Goal: Task Accomplishment & Management: Use online tool/utility

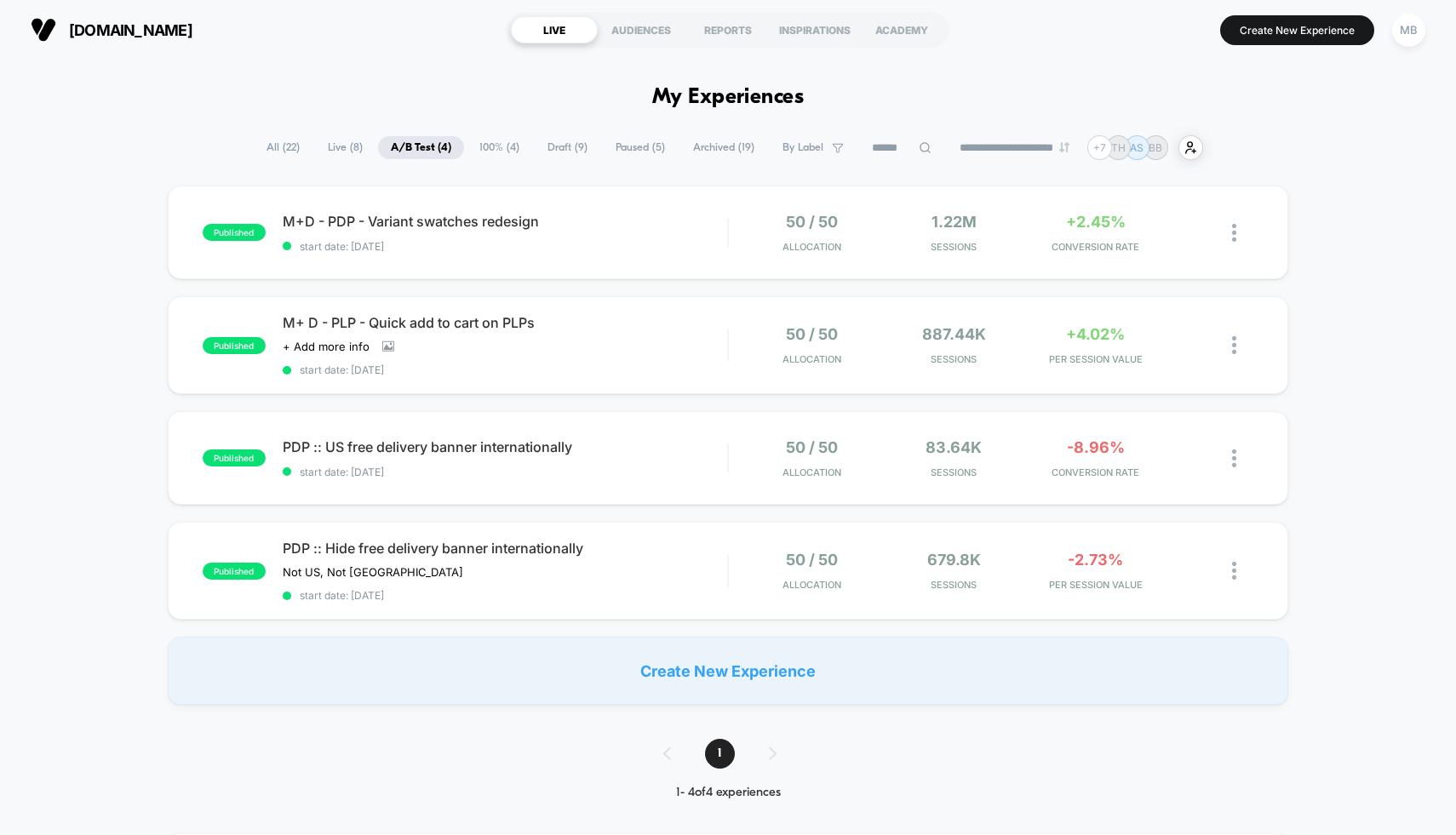
click at [557, 146] on span "Draft ( 9 )" at bounding box center [568, 148] width 66 height 23
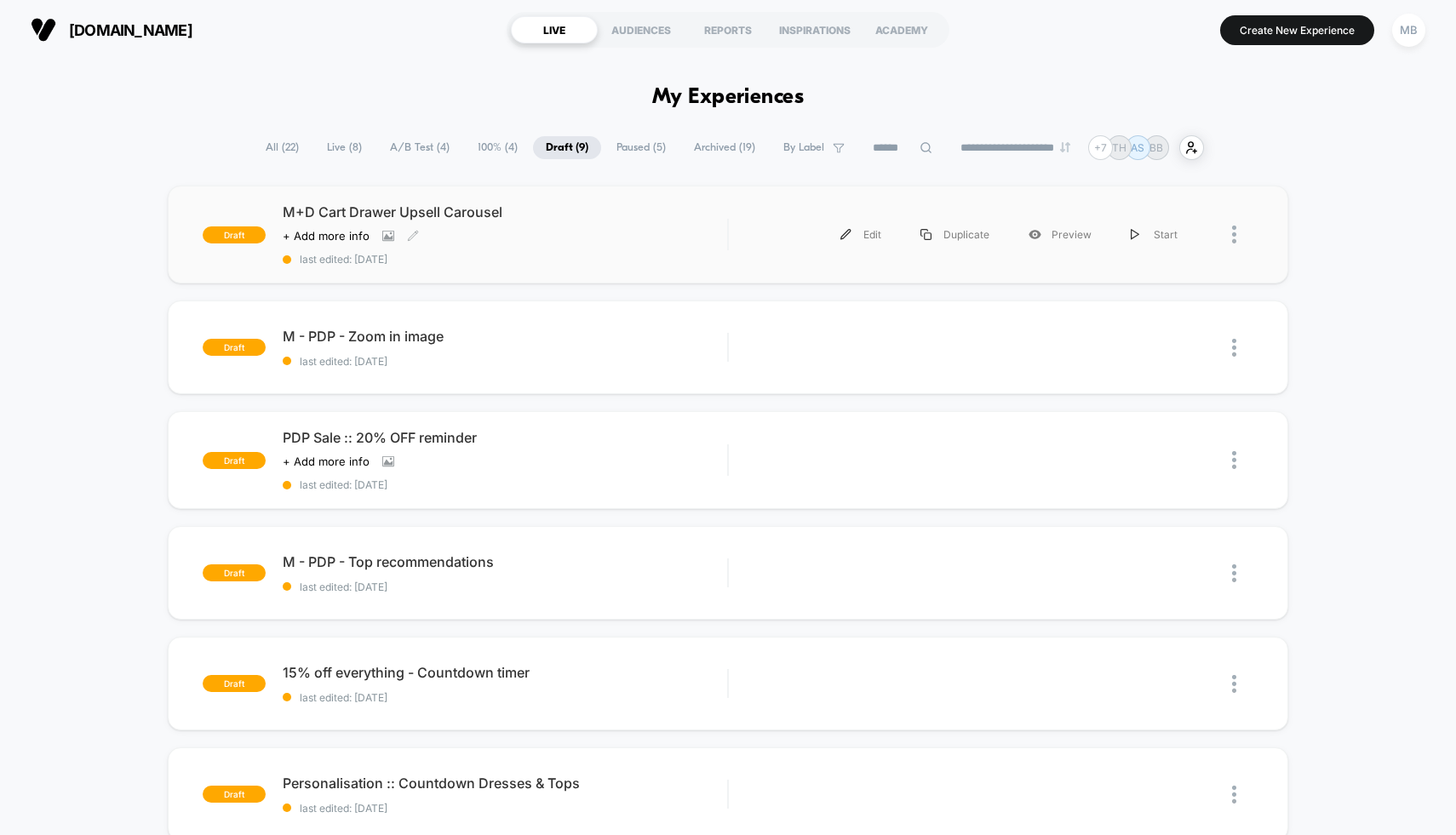
click at [617, 226] on div "M+D Cart Drawer Upsell Carousel Click to view images Click to edit experience d…" at bounding box center [505, 234] width 445 height 62
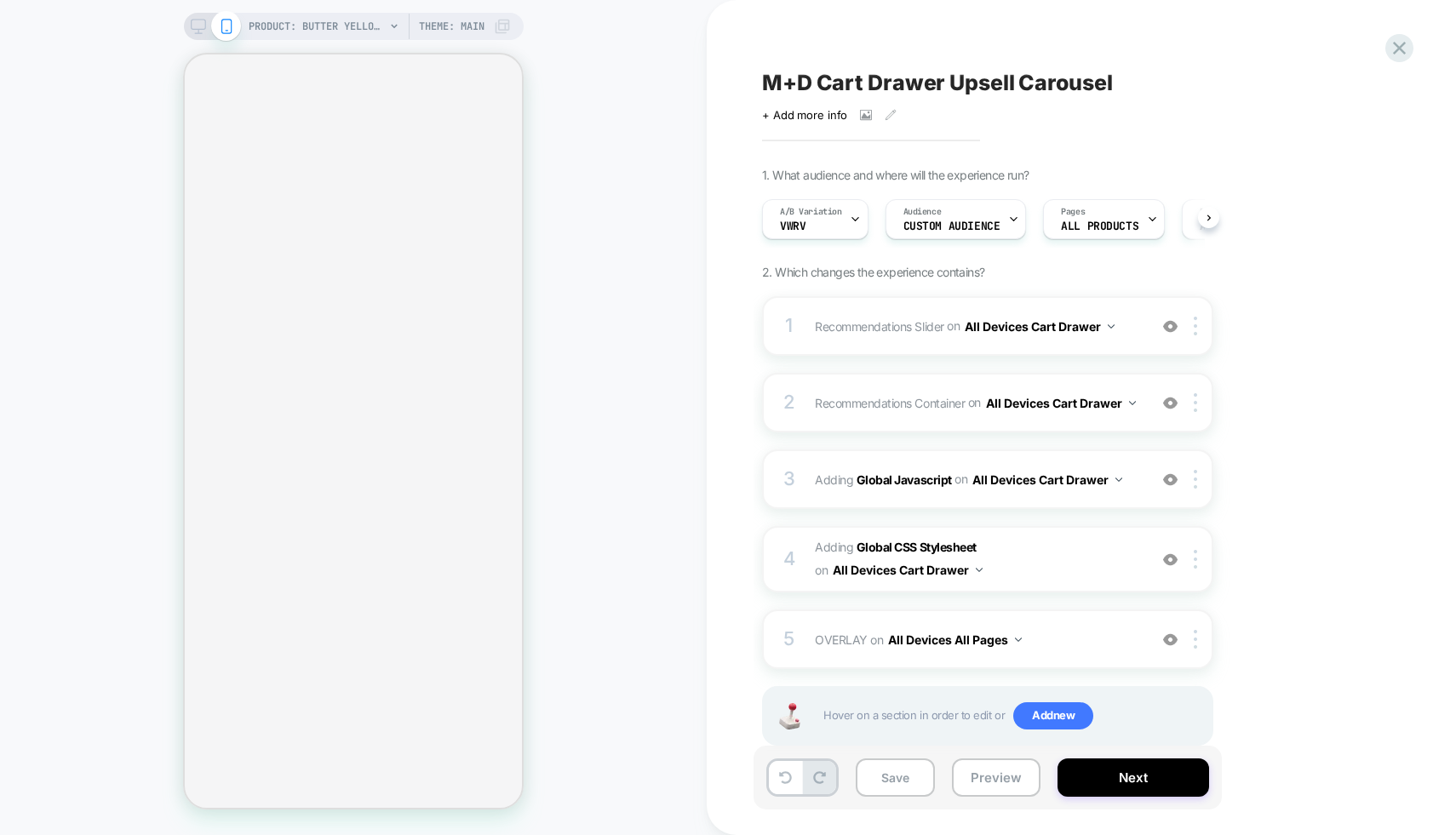
scroll to position [0, 1]
click at [986, 778] on button "Preview" at bounding box center [996, 778] width 88 height 38
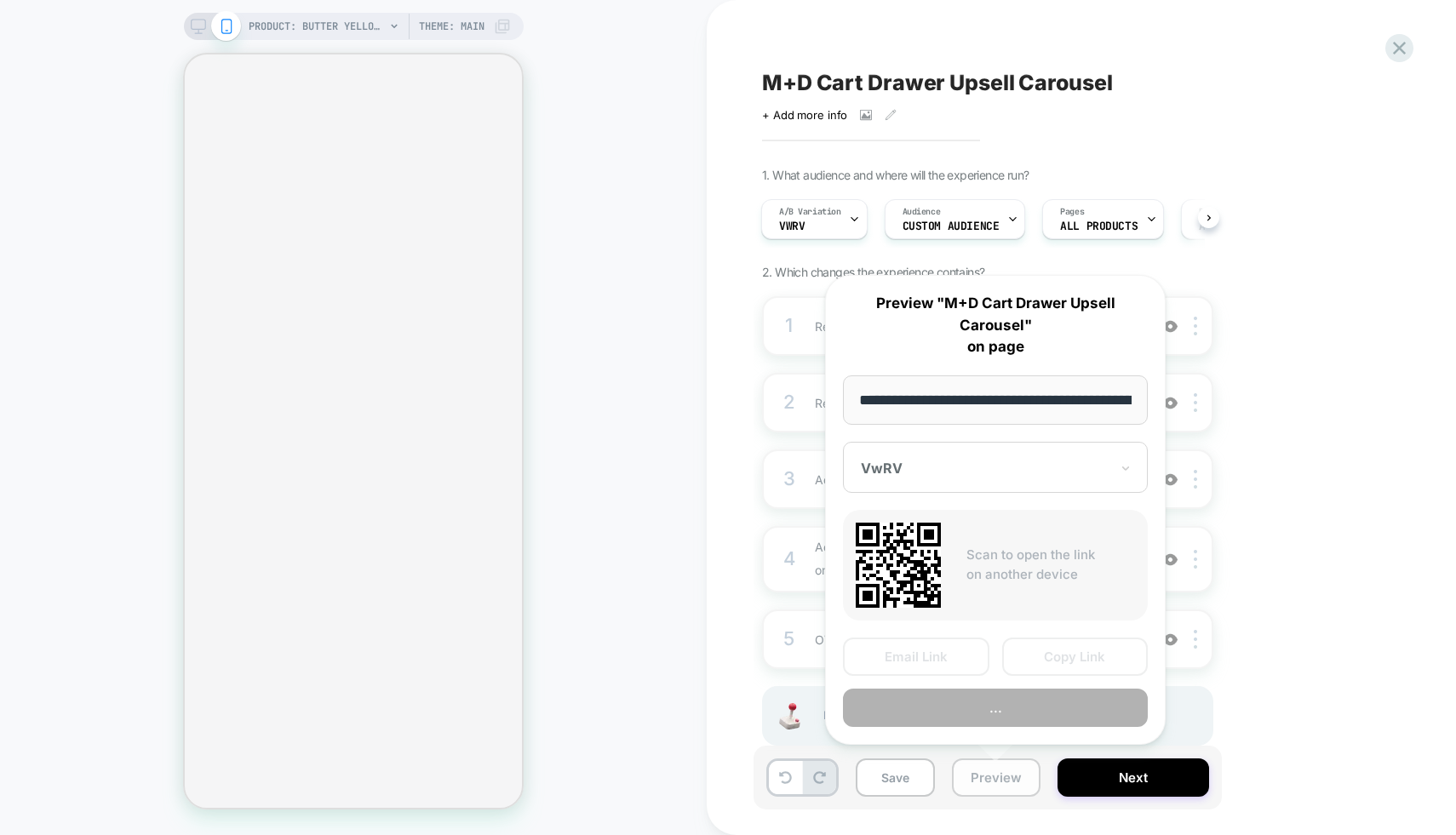
scroll to position [0, 457]
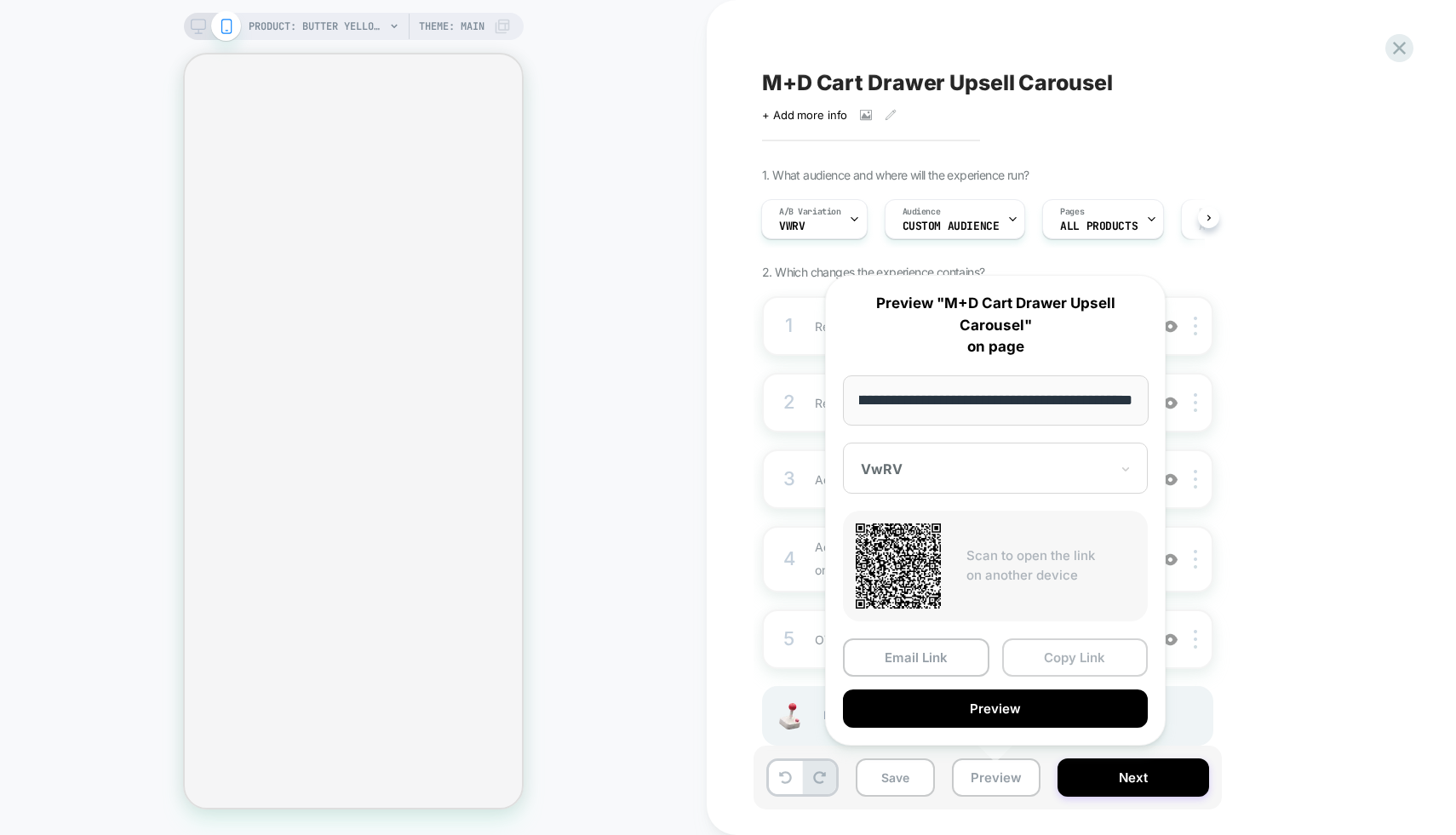
click at [1043, 654] on button "Copy Link" at bounding box center [1075, 658] width 146 height 38
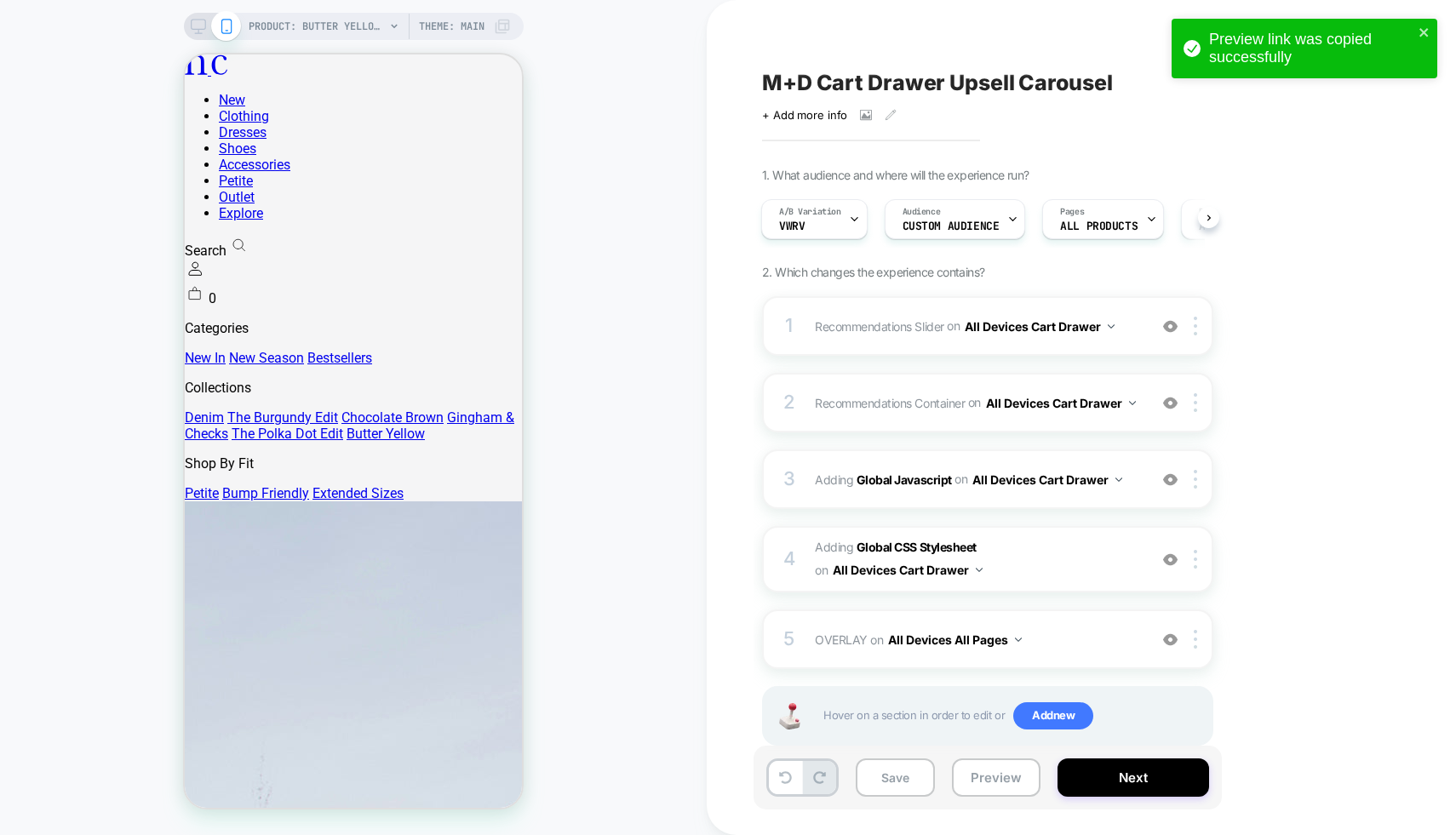
scroll to position [0, 462]
click at [1418, 31] on icon "close" at bounding box center [1425, 32] width 12 height 14
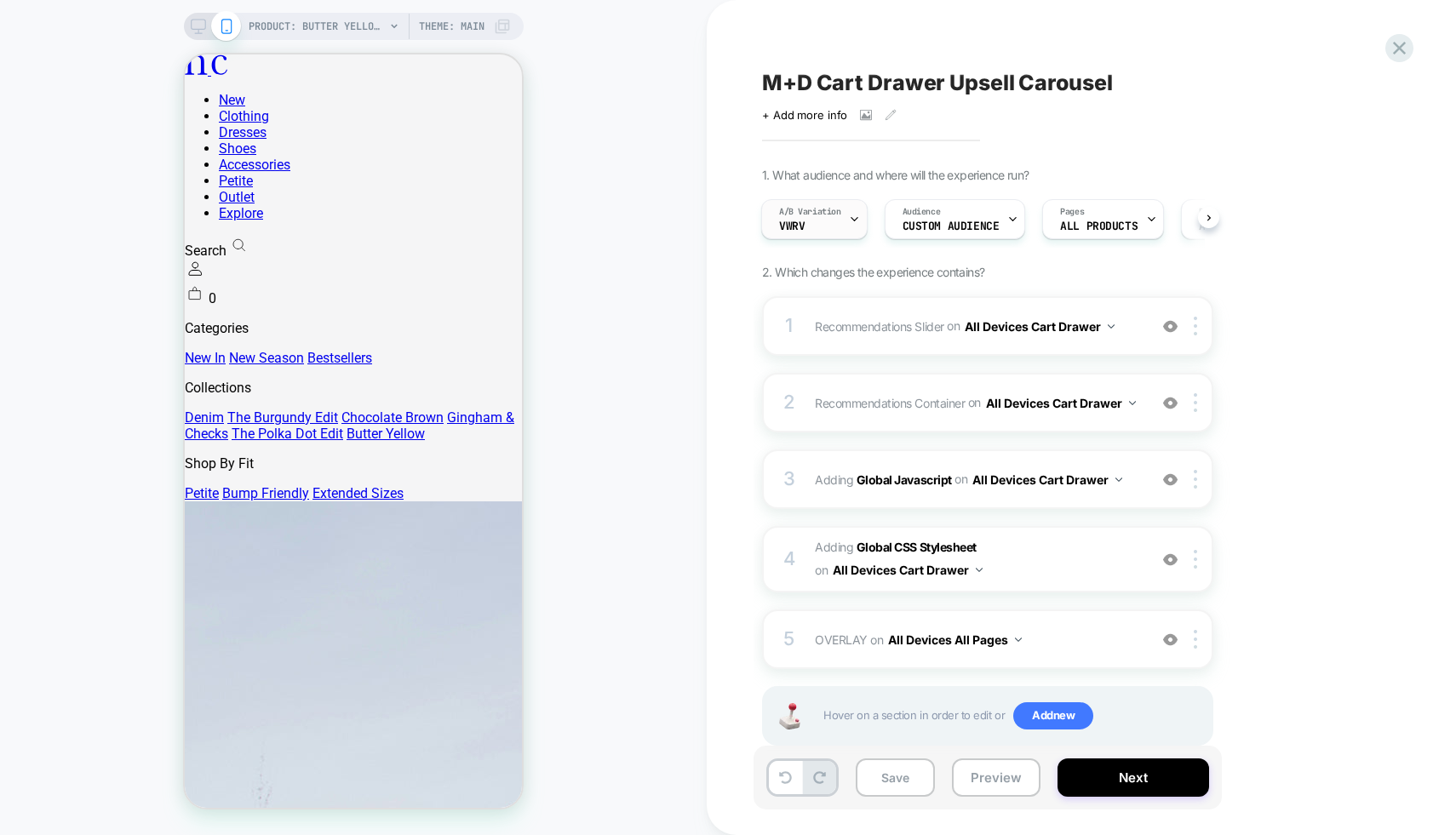
click at [829, 224] on div "A/B Variation VwRV" at bounding box center [811, 219] width 96 height 38
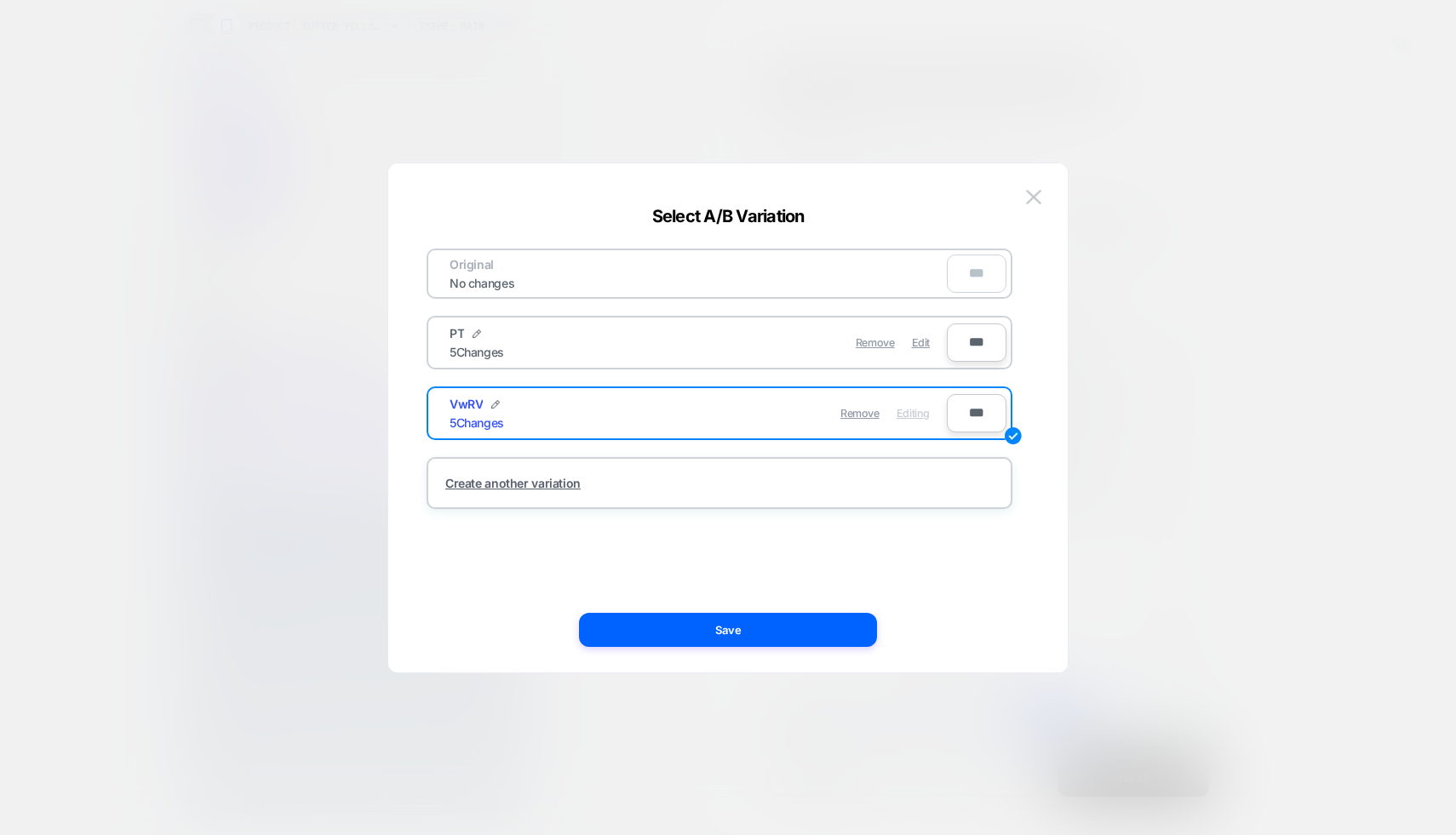
click at [589, 351] on div "PT 5 Changes" at bounding box center [574, 343] width 248 height 33
click at [537, 342] on div "PT 5 Changes" at bounding box center [574, 343] width 248 height 33
click at [470, 335] on div "PT" at bounding box center [465, 333] width 31 height 15
click at [476, 335] on img at bounding box center [477, 334] width 9 height 9
click at [694, 323] on div "** Save" at bounding box center [690, 343] width 514 height 42
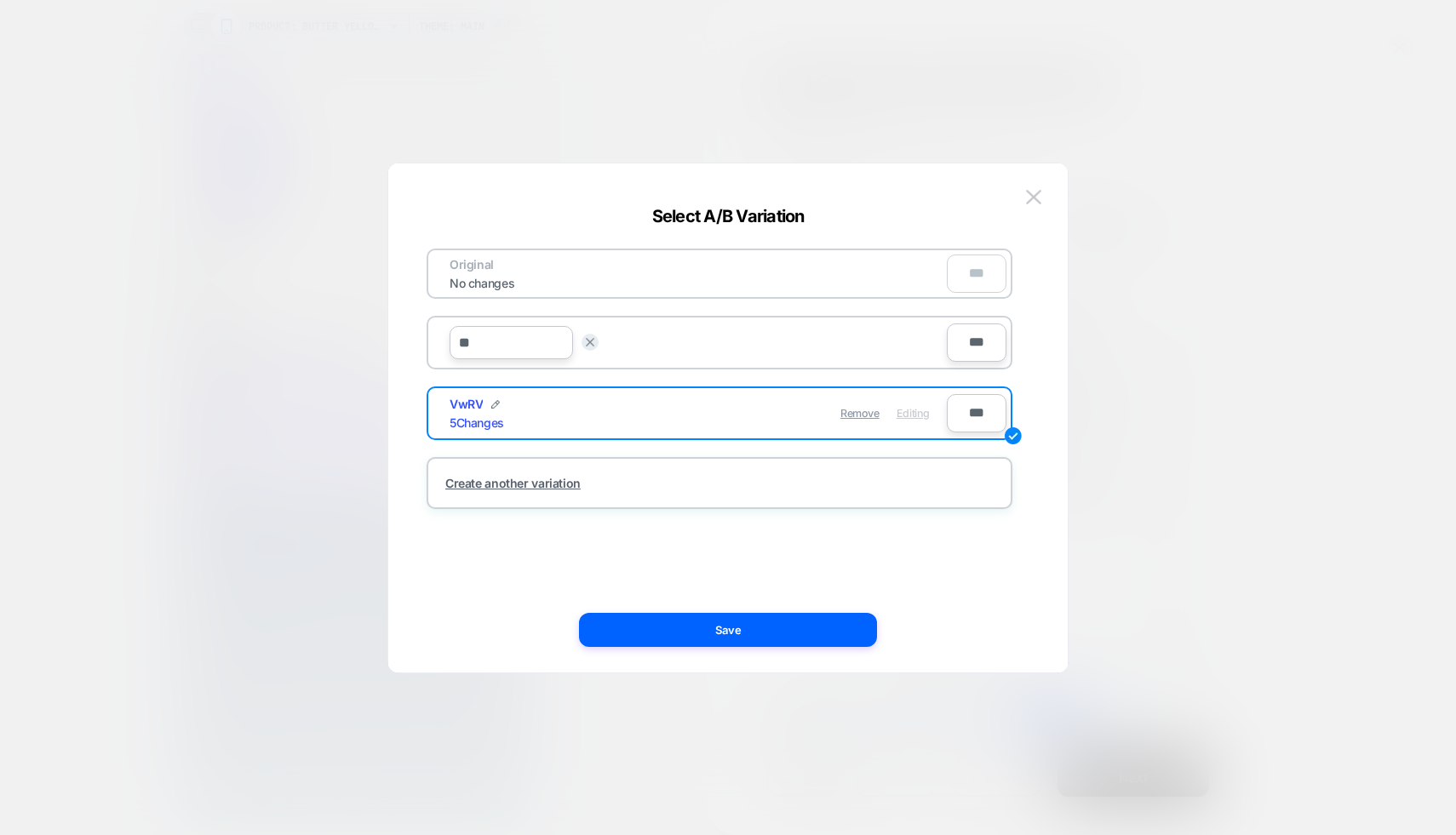
click at [650, 565] on div "Original No changes *** ** Save *** VwRV 5 Changes Remove Editing *** Create an…" at bounding box center [720, 418] width 629 height 441
click at [1028, 190] on img at bounding box center [1034, 197] width 16 height 15
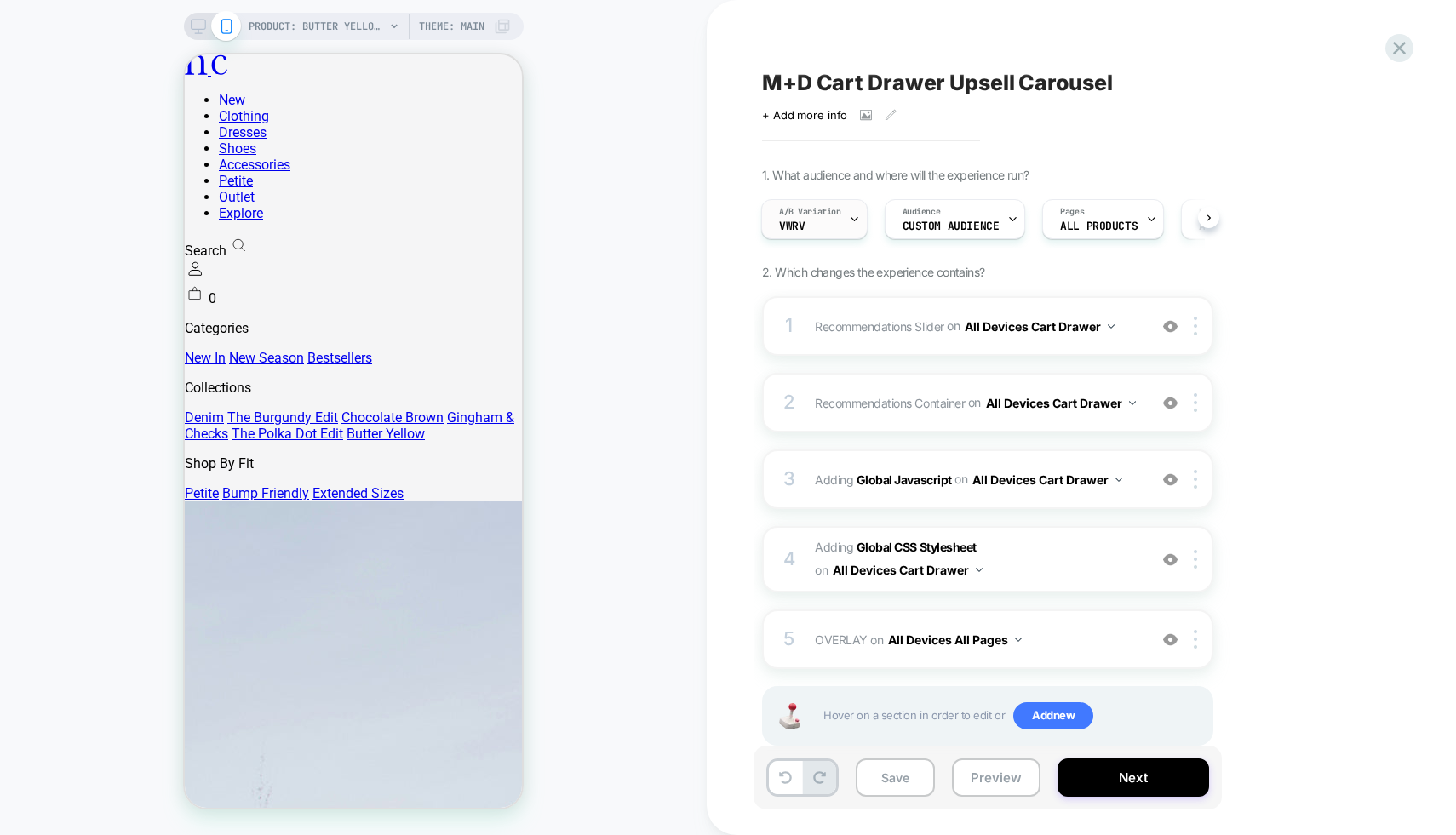
click at [826, 219] on div "A/B Variation VwRV" at bounding box center [811, 219] width 96 height 38
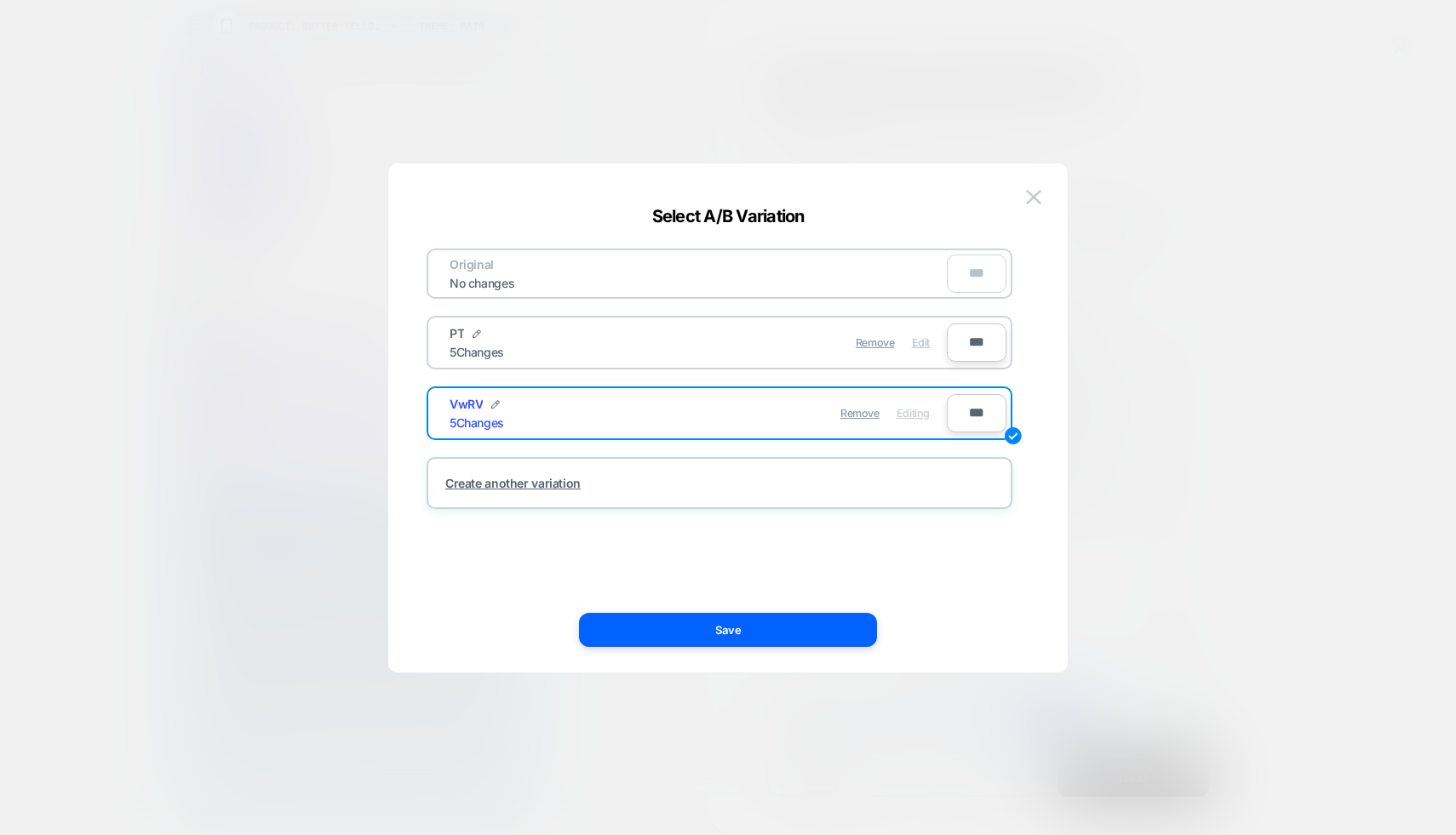
click at [922, 341] on span "Edit" at bounding box center [921, 343] width 17 height 13
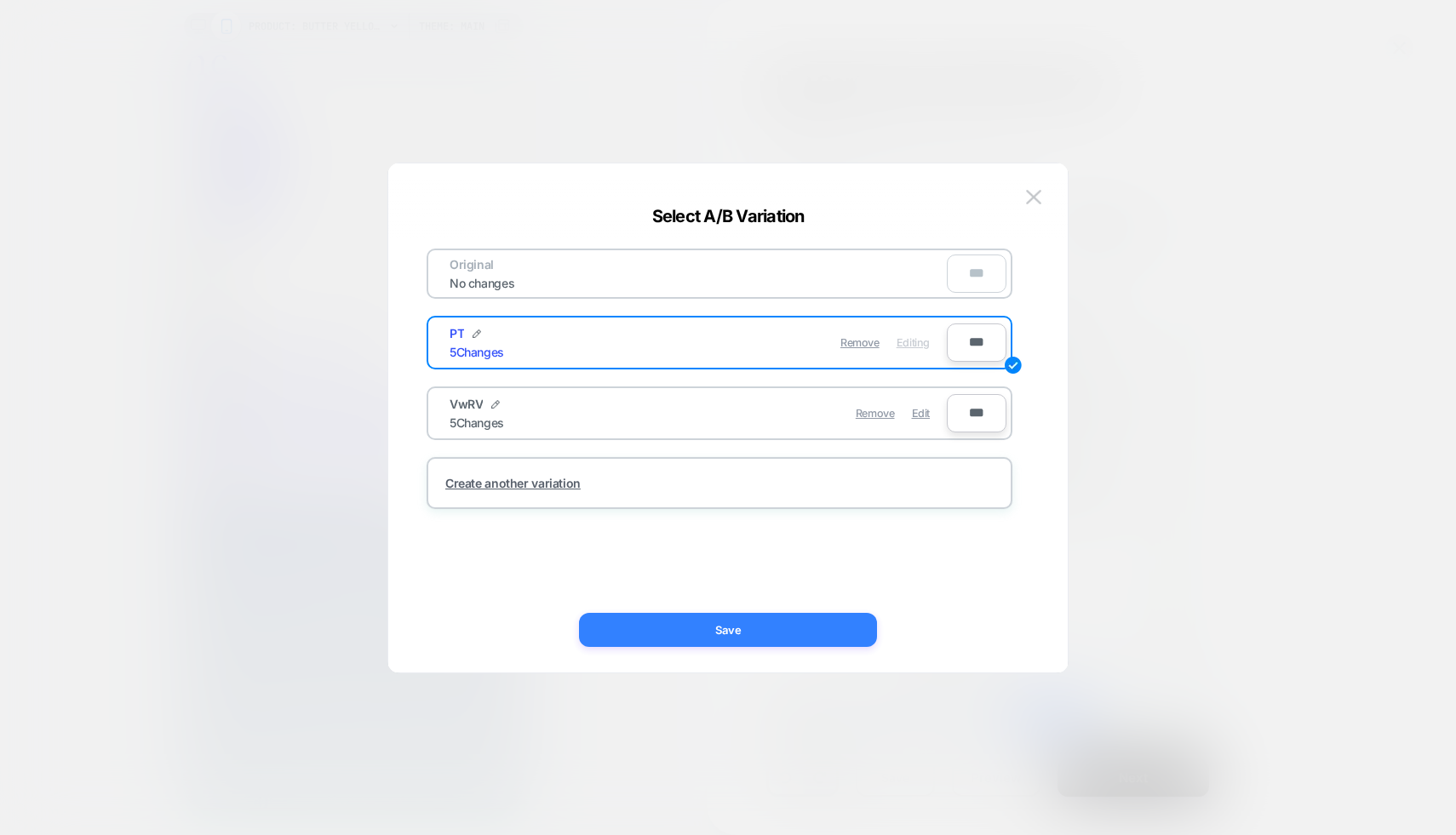
click at [791, 622] on button "Save" at bounding box center [728, 630] width 298 height 34
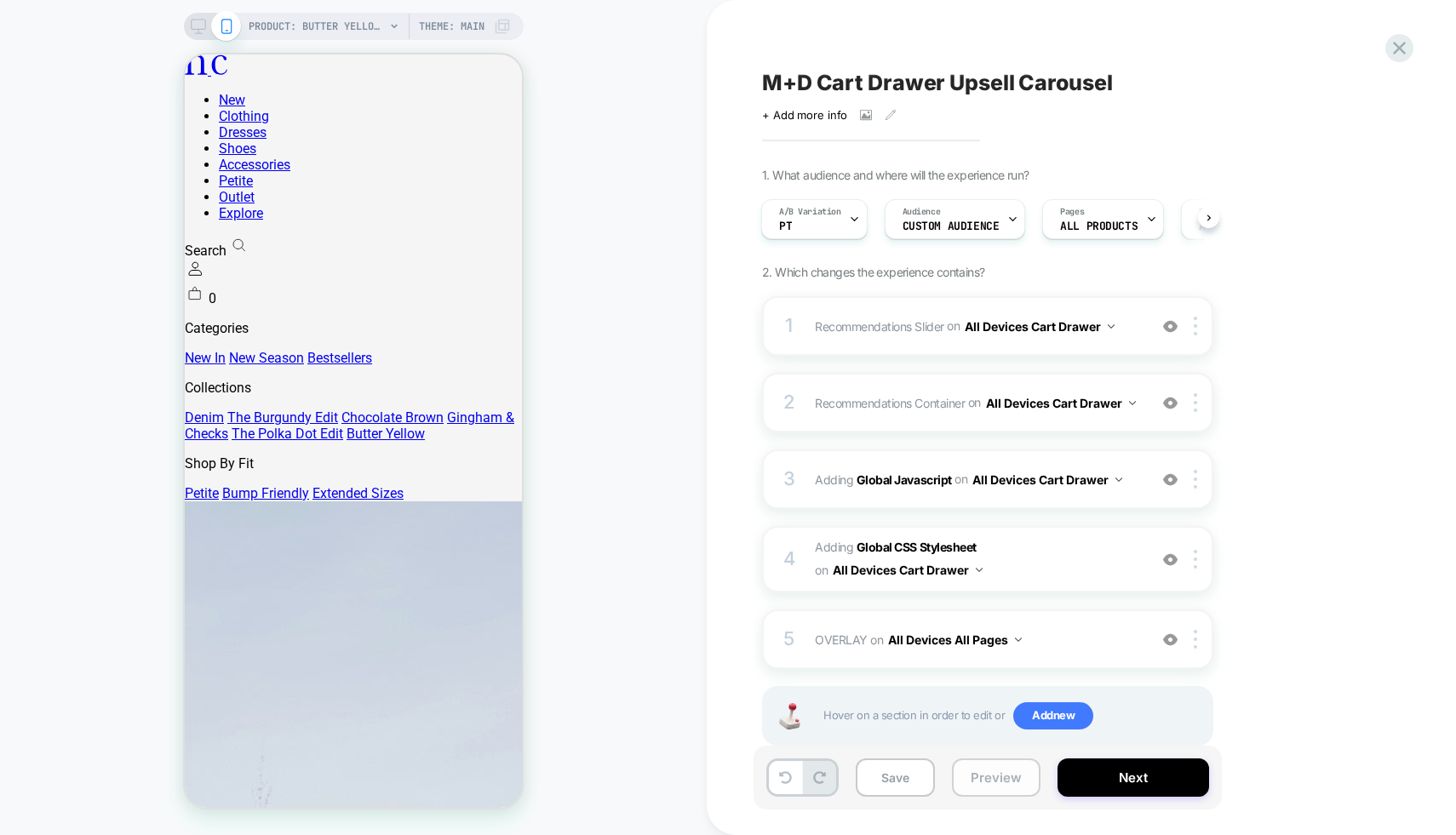
click at [993, 777] on button "Preview" at bounding box center [996, 778] width 88 height 38
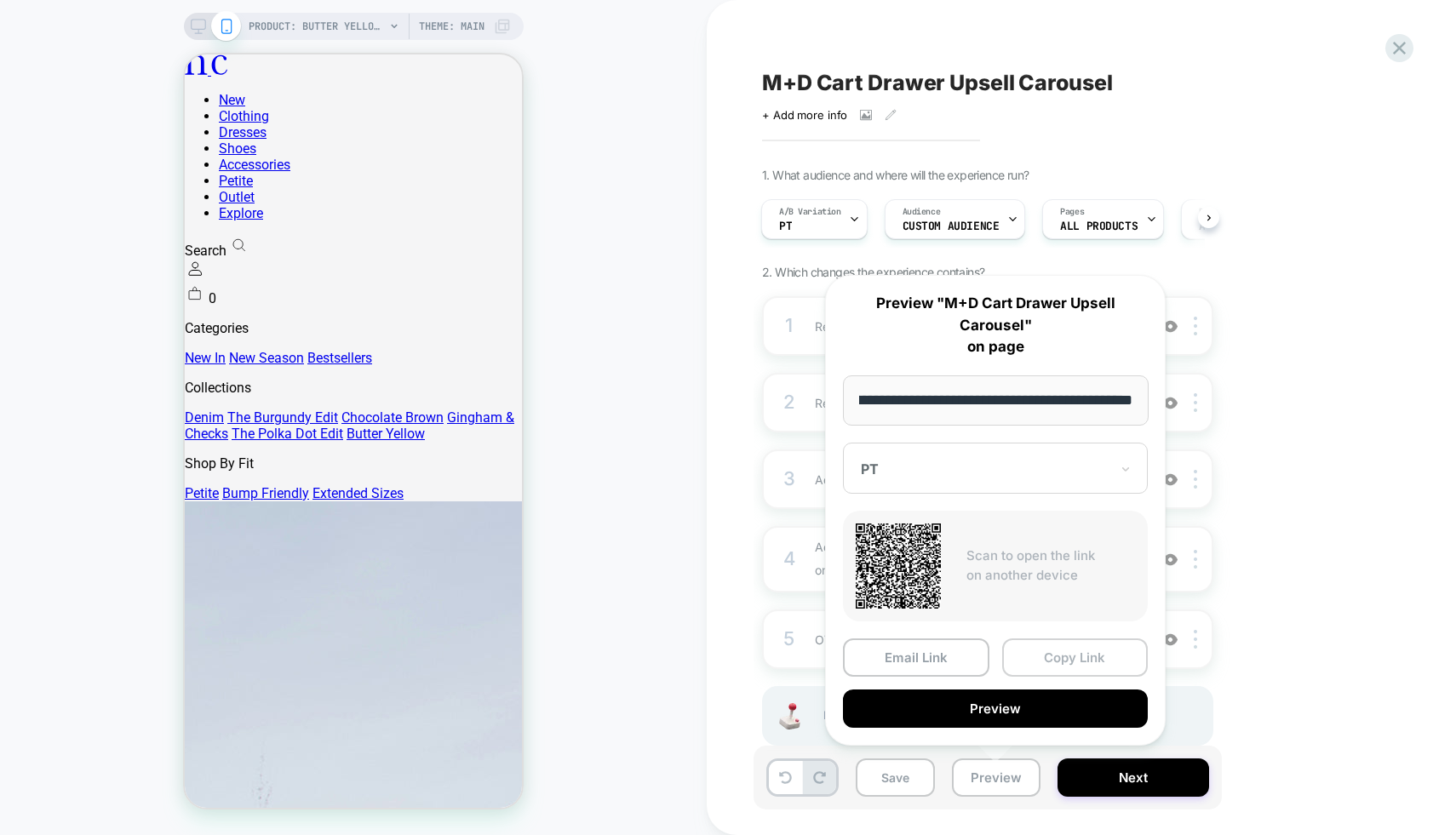
scroll to position [0, 0]
click at [1060, 651] on button "Copy Link" at bounding box center [1075, 658] width 146 height 38
